Goal: Task Accomplishment & Management: Manage account settings

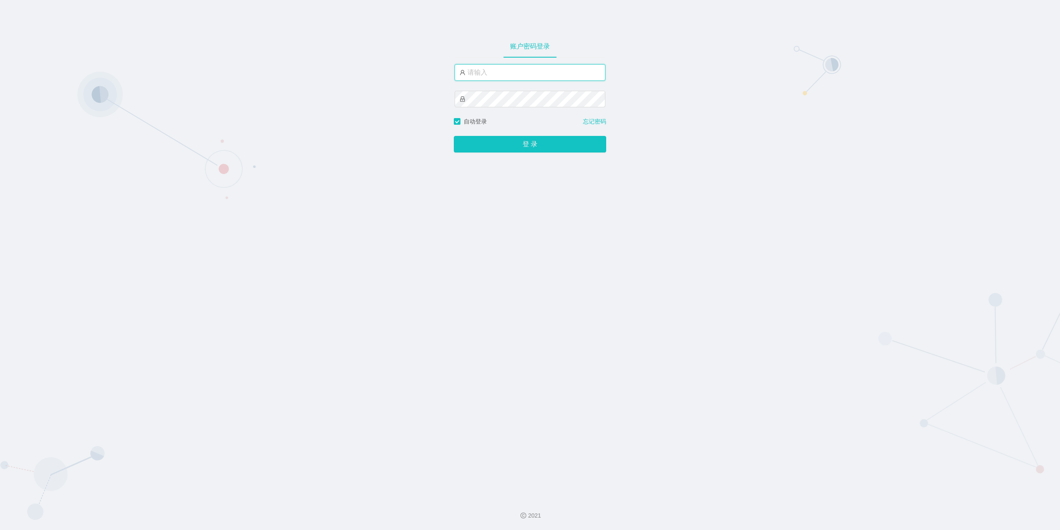
drag, startPoint x: 0, startPoint y: 0, endPoint x: 493, endPoint y: 79, distance: 499.0
click at [493, 79] on input "text" at bounding box center [530, 72] width 151 height 17
type input "jishu"
click at [527, 144] on button "登 录" at bounding box center [530, 144] width 152 height 17
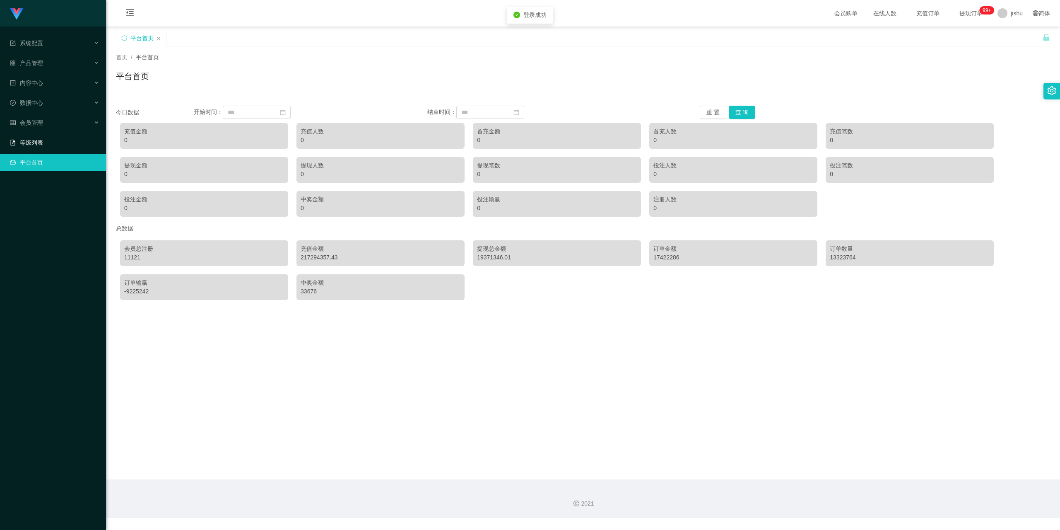
click at [27, 139] on link "等级列表" at bounding box center [54, 142] width 89 height 17
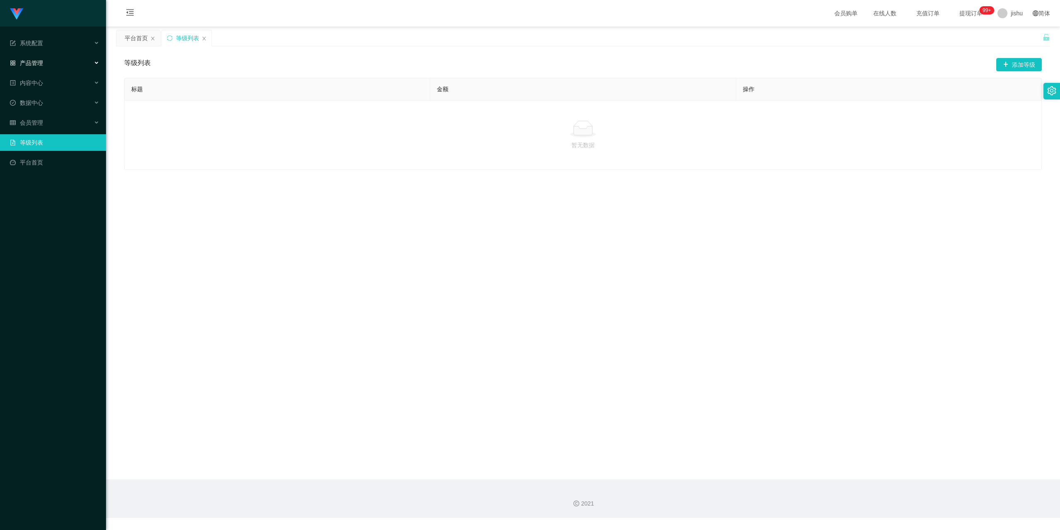
click at [38, 67] on div "产品管理" at bounding box center [53, 63] width 106 height 17
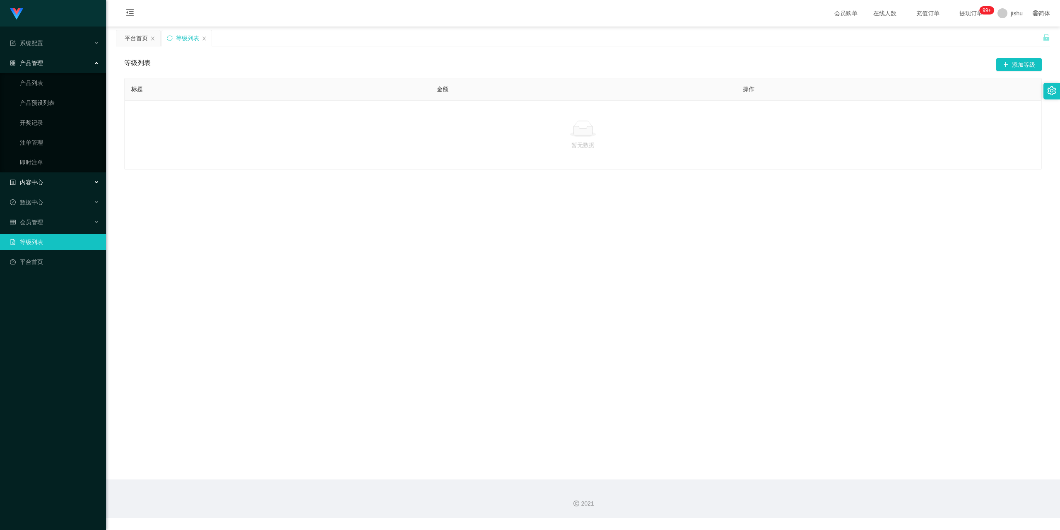
click at [45, 186] on div "内容中心" at bounding box center [53, 182] width 106 height 17
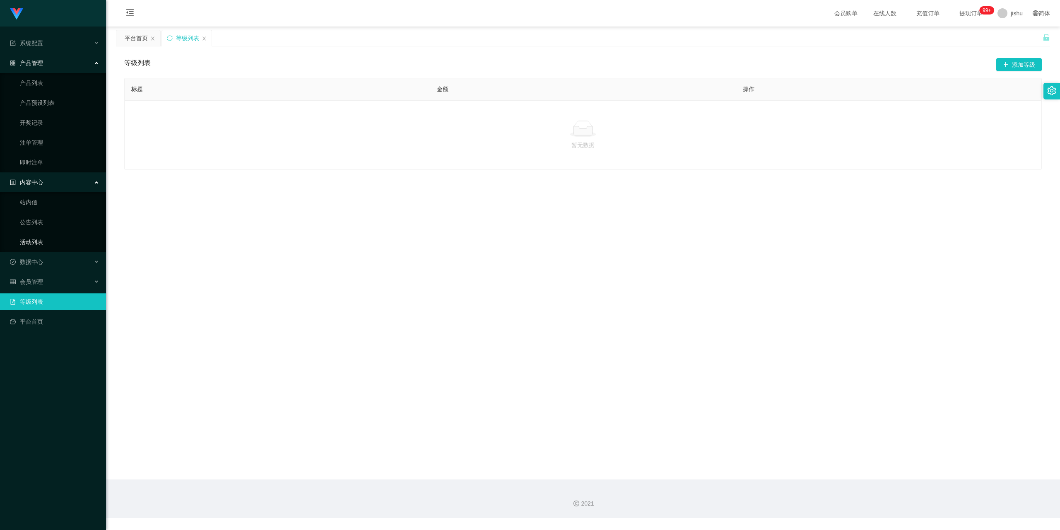
click at [39, 243] on link "活动列表" at bounding box center [59, 242] width 79 height 17
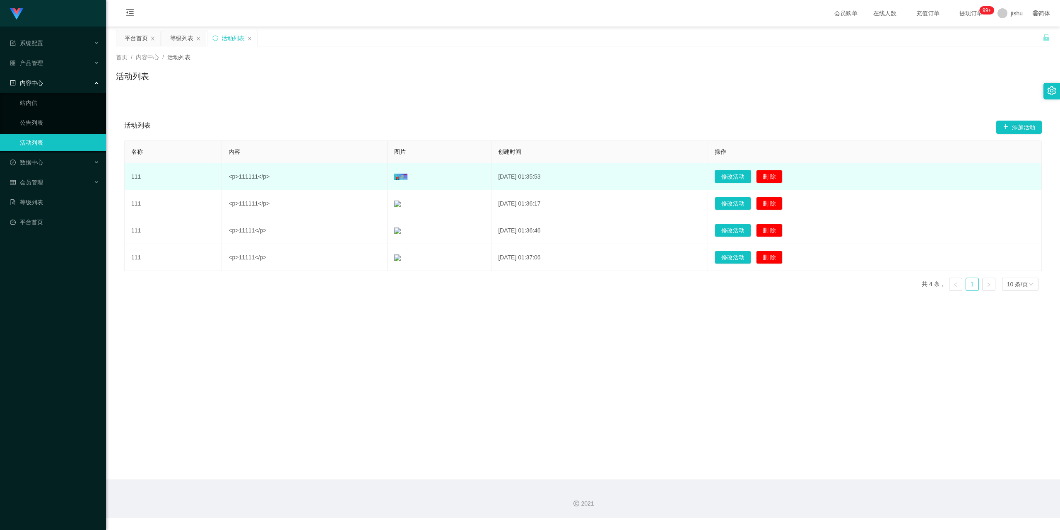
click at [750, 179] on button "修改活动" at bounding box center [733, 176] width 36 height 13
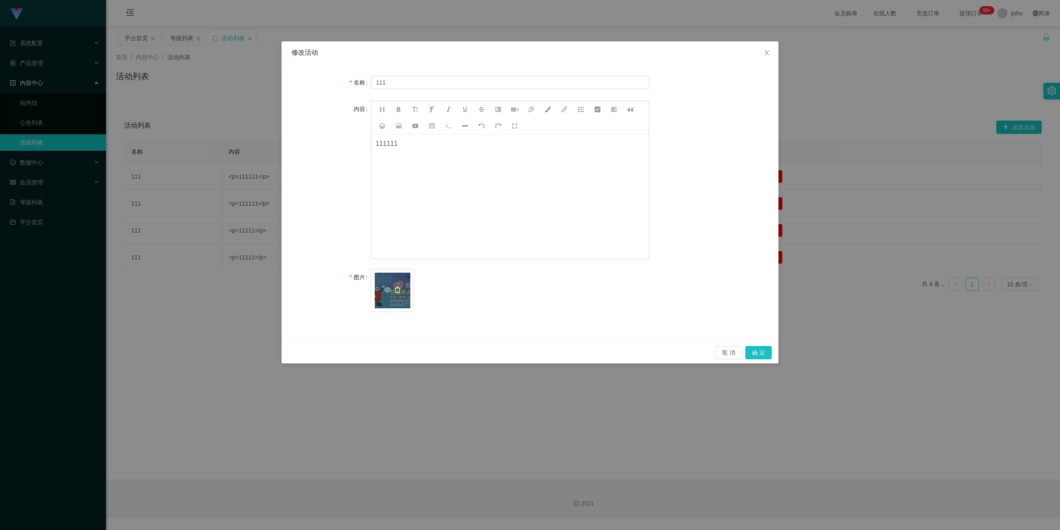
click at [397, 290] on icon "图标: delete" at bounding box center [397, 290] width 7 height 7
click at [394, 291] on div "上传" at bounding box center [393, 294] width 36 height 9
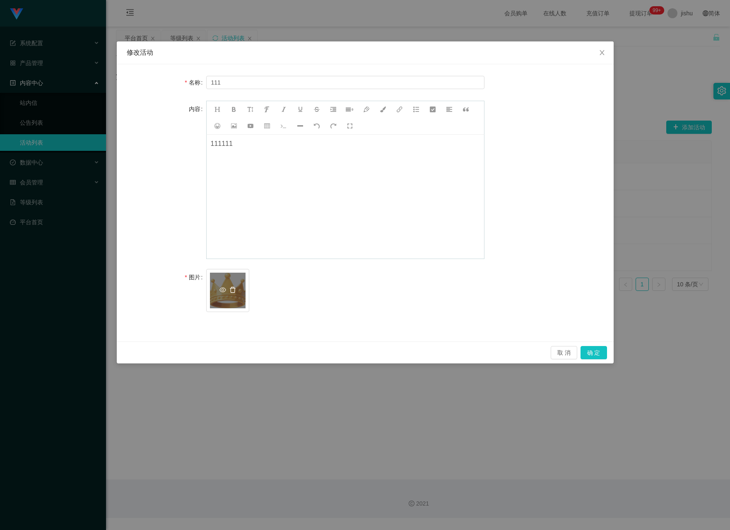
click at [234, 288] on icon "图标: delete" at bounding box center [233, 290] width 6 height 6
click at [232, 288] on div "上传" at bounding box center [228, 290] width 36 height 17
click at [604, 48] on span "Close" at bounding box center [601, 52] width 23 height 23
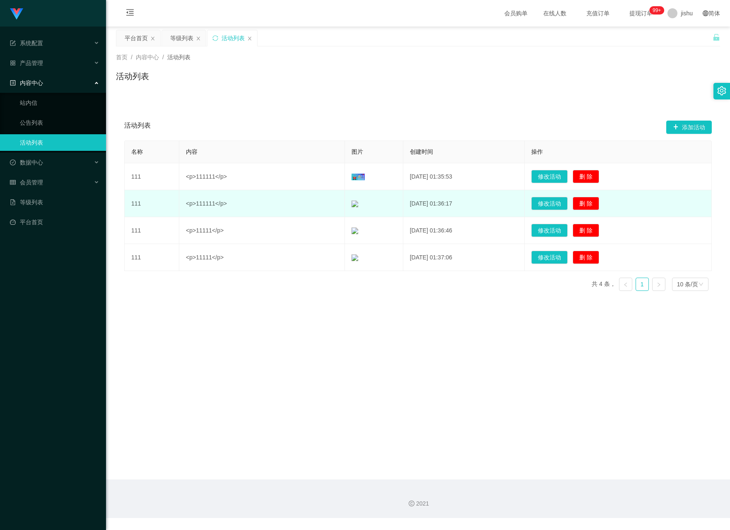
click at [289, 210] on td "<p>111111</p>" at bounding box center [262, 203] width 166 height 27
